Goal: Information Seeking & Learning: Learn about a topic

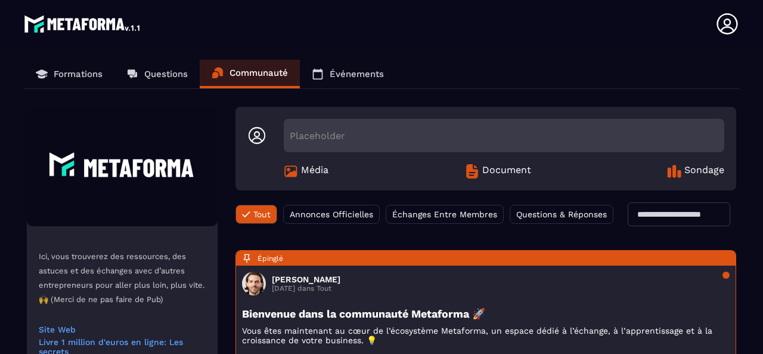
click at [87, 75] on p "Formations" at bounding box center [78, 74] width 49 height 11
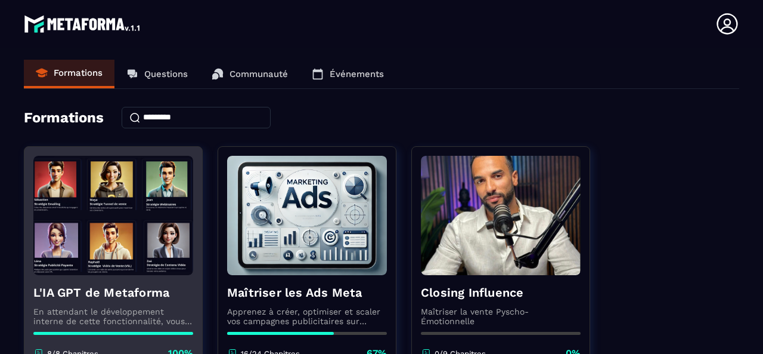
click at [166, 262] on img at bounding box center [113, 215] width 160 height 119
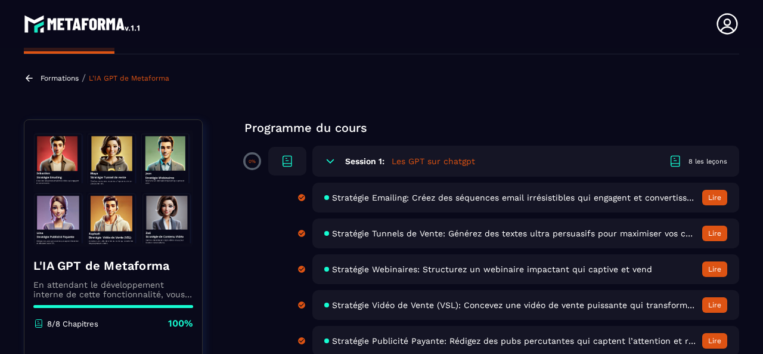
scroll to position [60, 0]
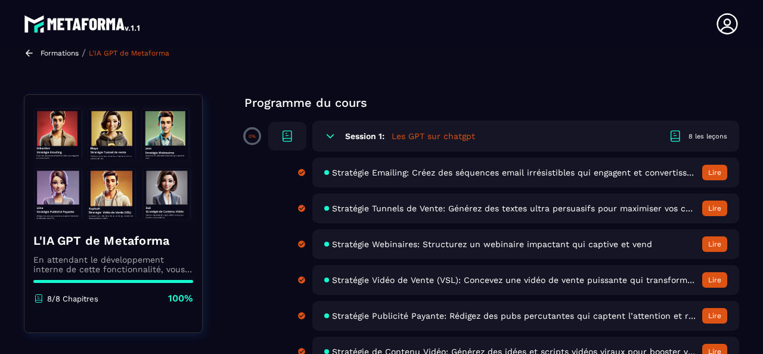
click at [444, 212] on span "Stratégie Tunnels de Vente: Générez des textes ultra persuasifs pour maximiser …" at bounding box center [514, 208] width 364 height 10
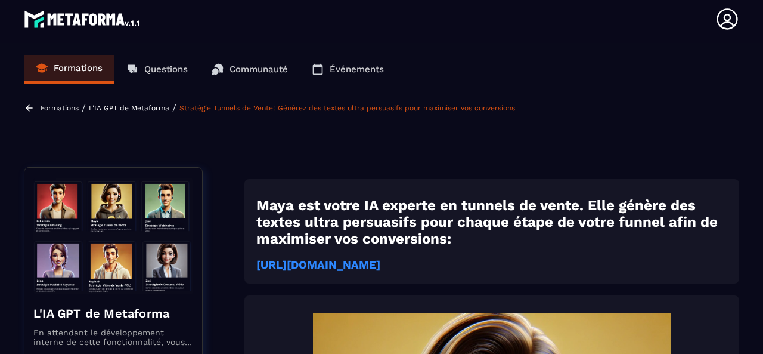
click at [380, 265] on strong "[URL][DOMAIN_NAME]" at bounding box center [318, 264] width 124 height 13
